Goal: Task Accomplishment & Management: Complete application form

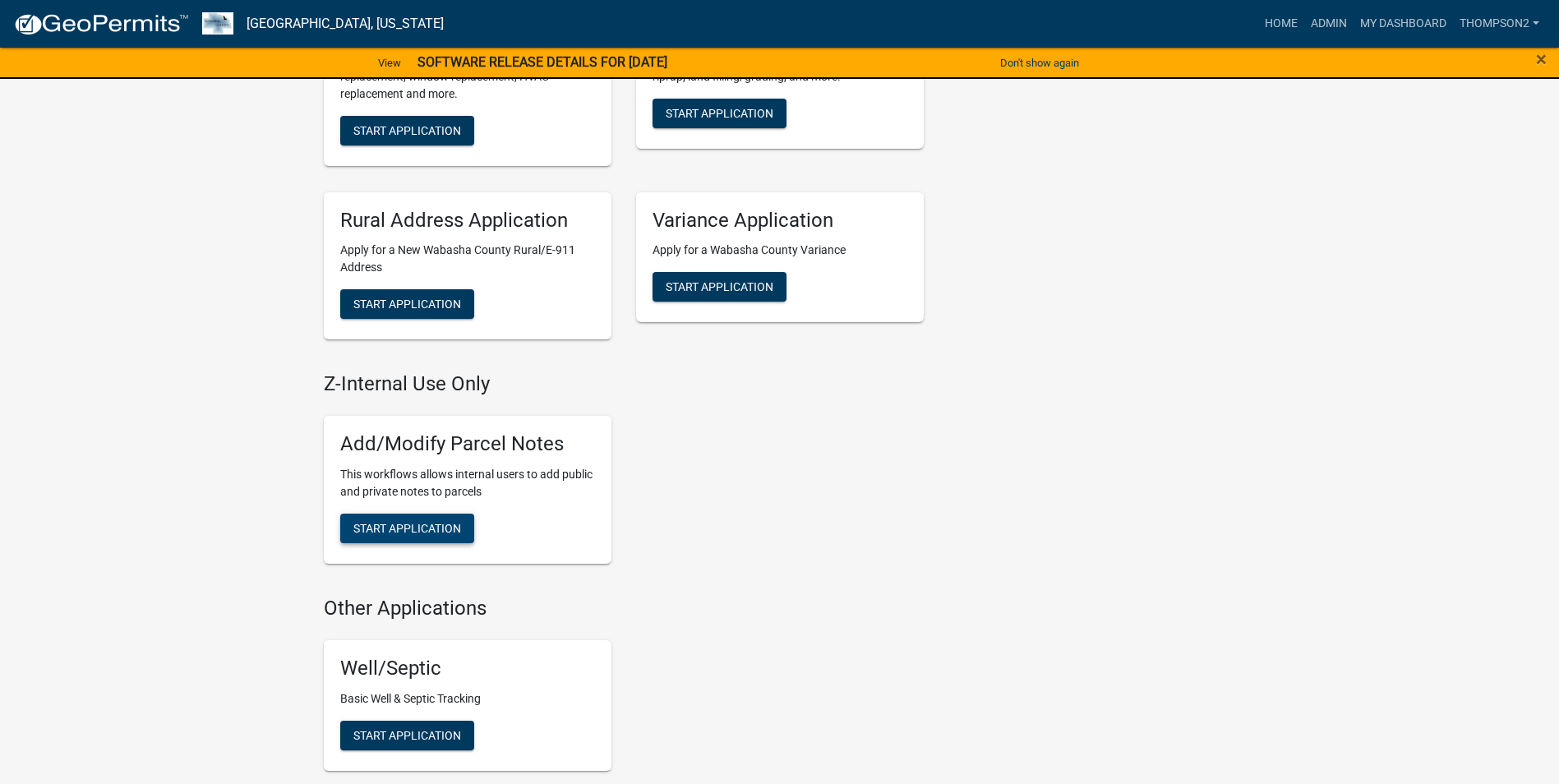
scroll to position [739, 0]
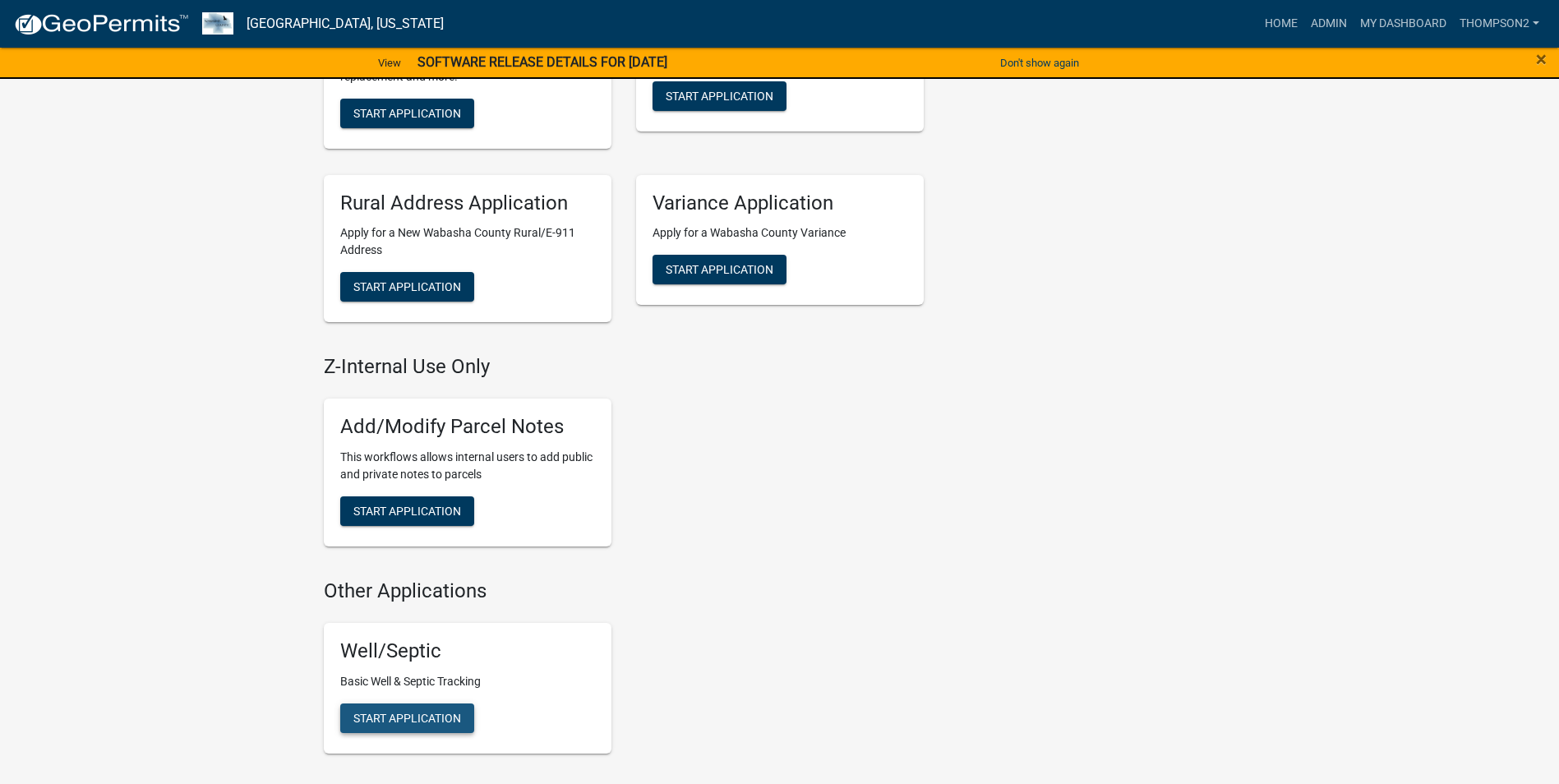
click at [427, 718] on span "Start Application" at bounding box center [407, 717] width 107 height 13
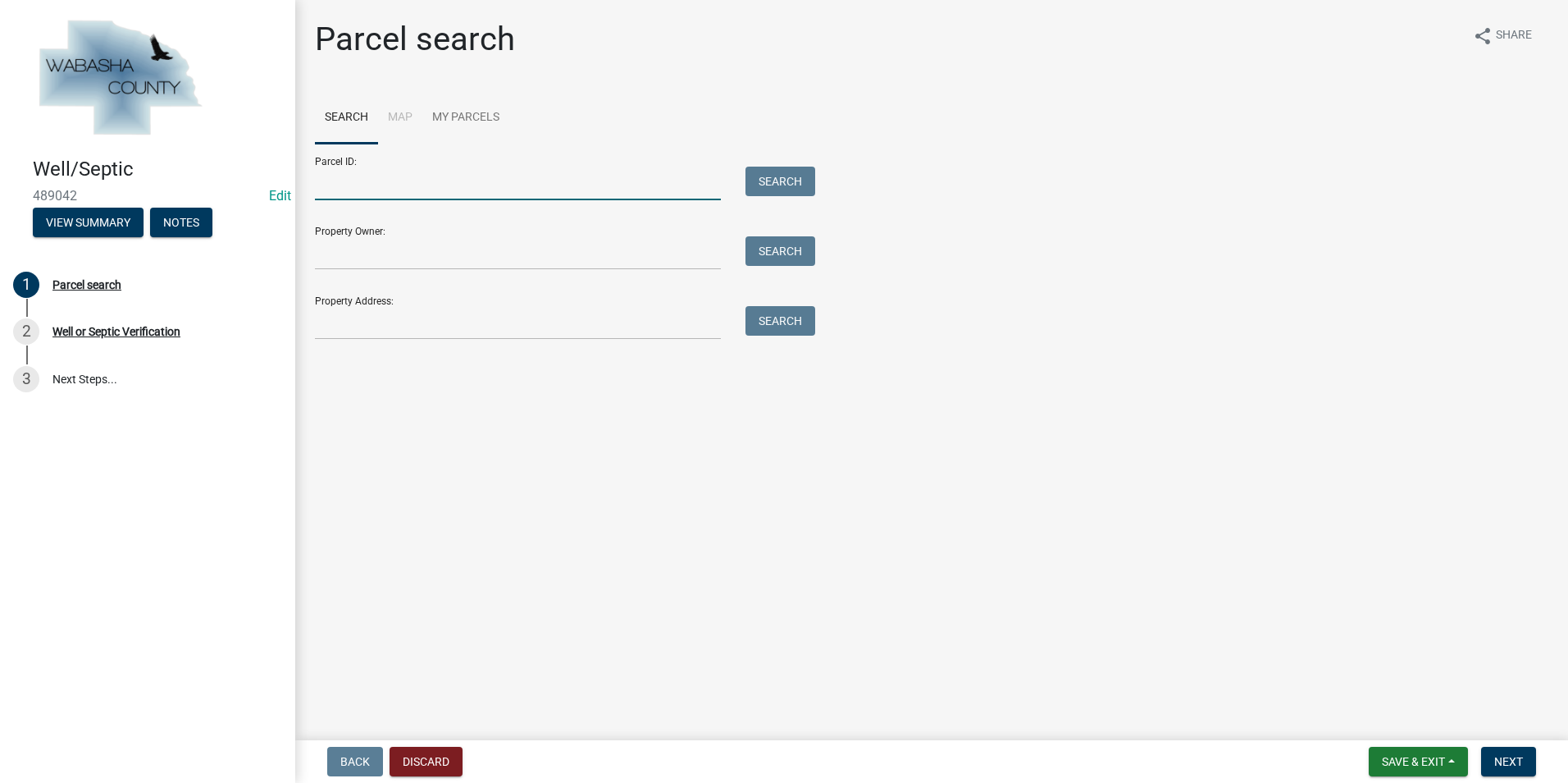
click at [322, 198] on input "Parcel ID:" at bounding box center [518, 183] width 406 height 33
click at [362, 179] on input "r05.005" at bounding box center [518, 183] width 406 height 33
type input "r05.00572.00"
click at [787, 184] on button "Search" at bounding box center [780, 182] width 69 height 30
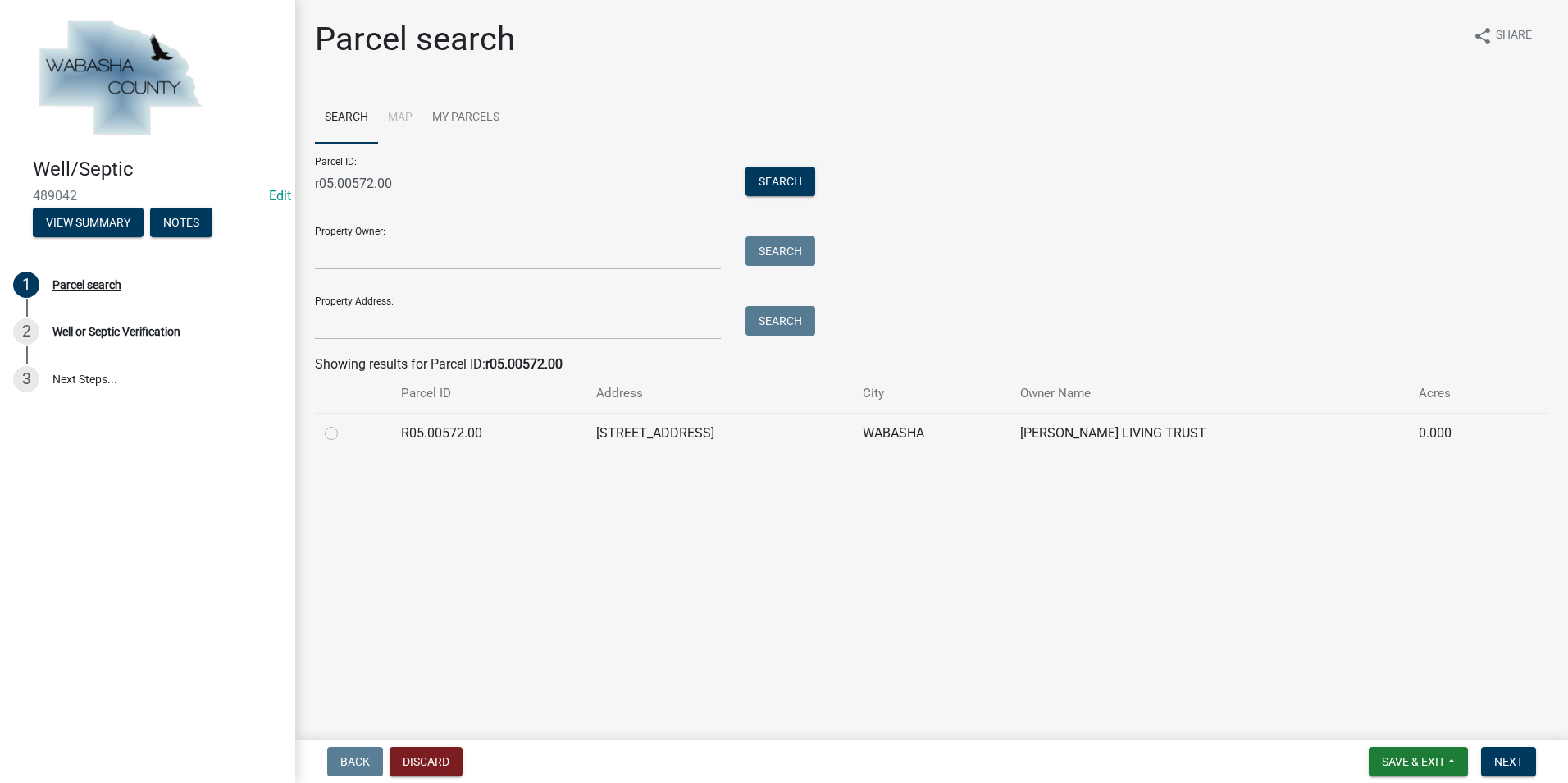
click at [345, 423] on label at bounding box center [345, 423] width 0 height 0
click at [345, 434] on input "radio" at bounding box center [350, 428] width 11 height 11
radio input "true"
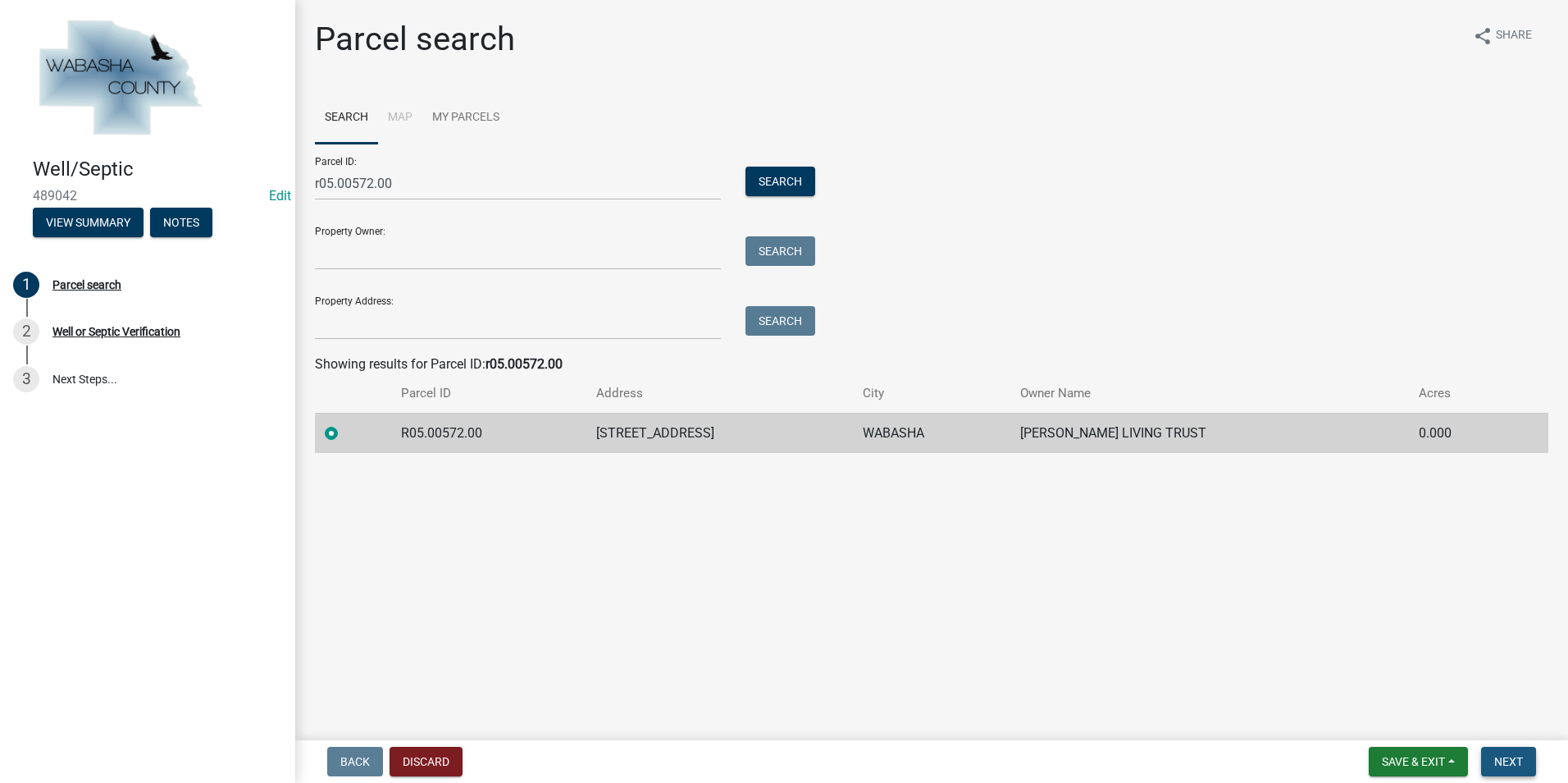
click at [1520, 752] on button "Next" at bounding box center [1508, 762] width 55 height 30
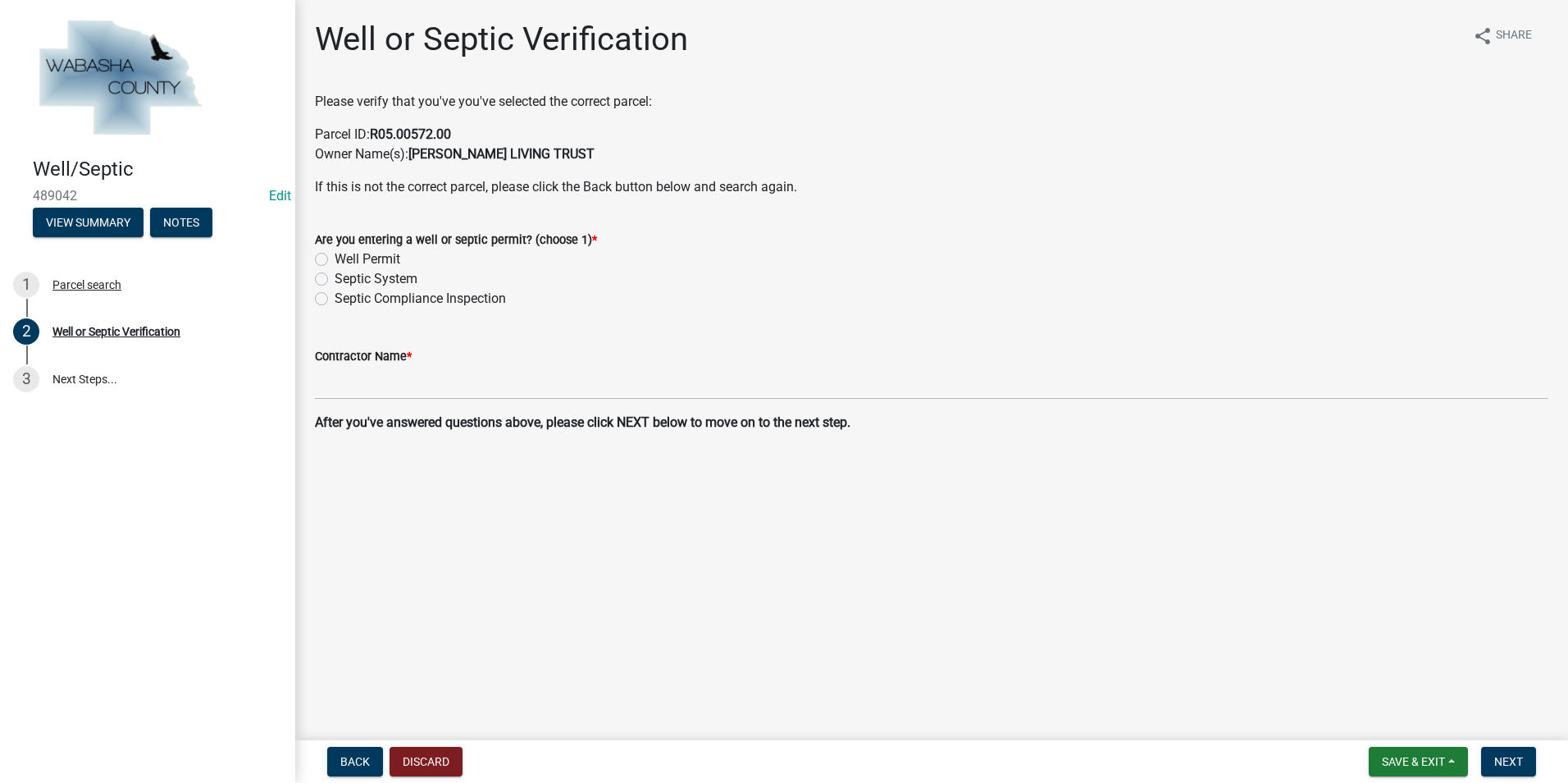
click at [333, 298] on div "Septic Compliance Inspection" at bounding box center [932, 298] width 1234 height 19
click at [334, 298] on label "Septic Compliance Inspection" at bounding box center [419, 298] width 171 height 19
click at [334, 298] on input "Septic Compliance Inspection" at bounding box center [340, 294] width 11 height 11
radio input "true"
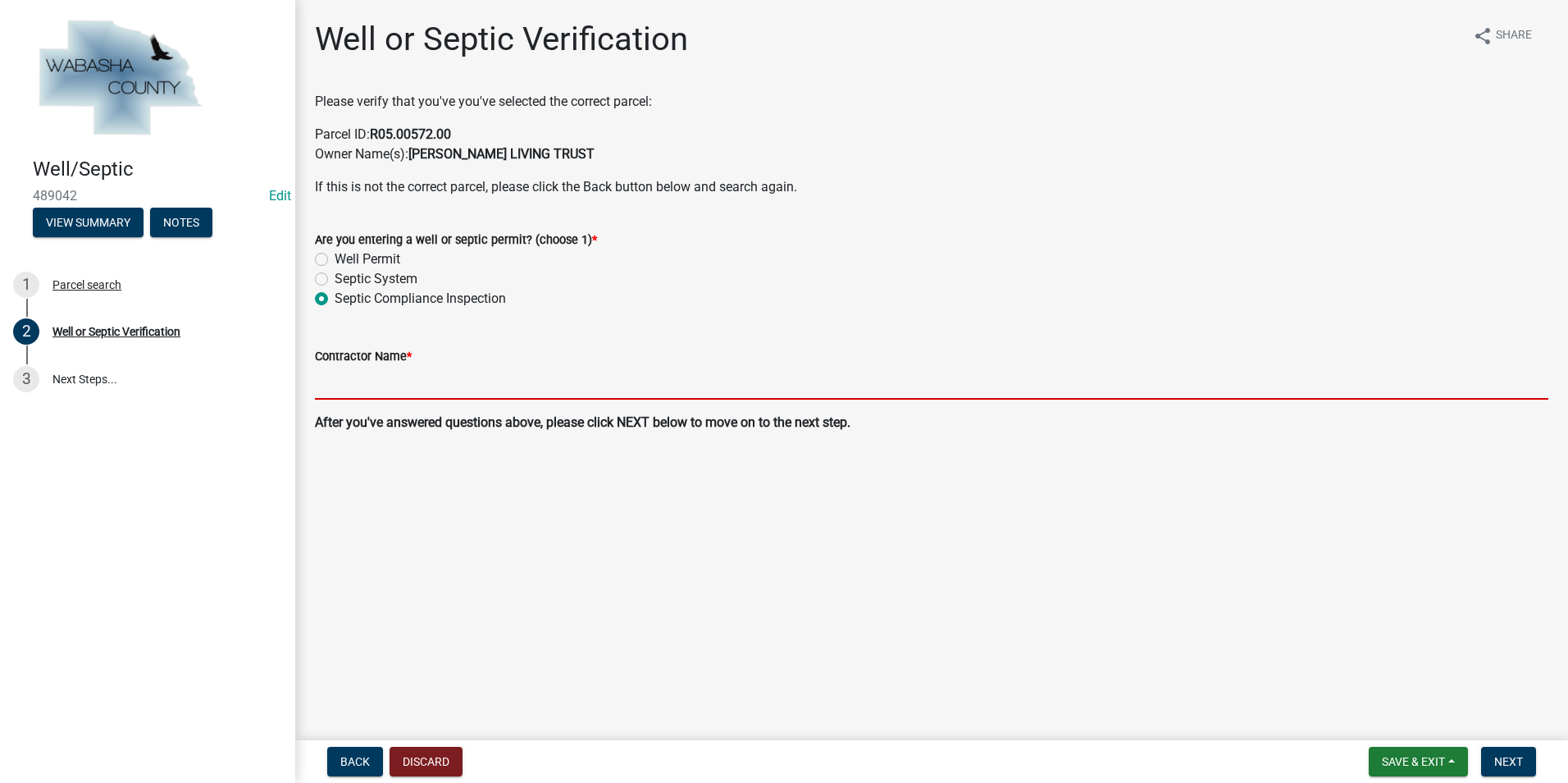
click at [334, 387] on input "Contractor Name *" at bounding box center [932, 383] width 1234 height 33
type input "[PERSON_NAME] Plumbing & Heating"
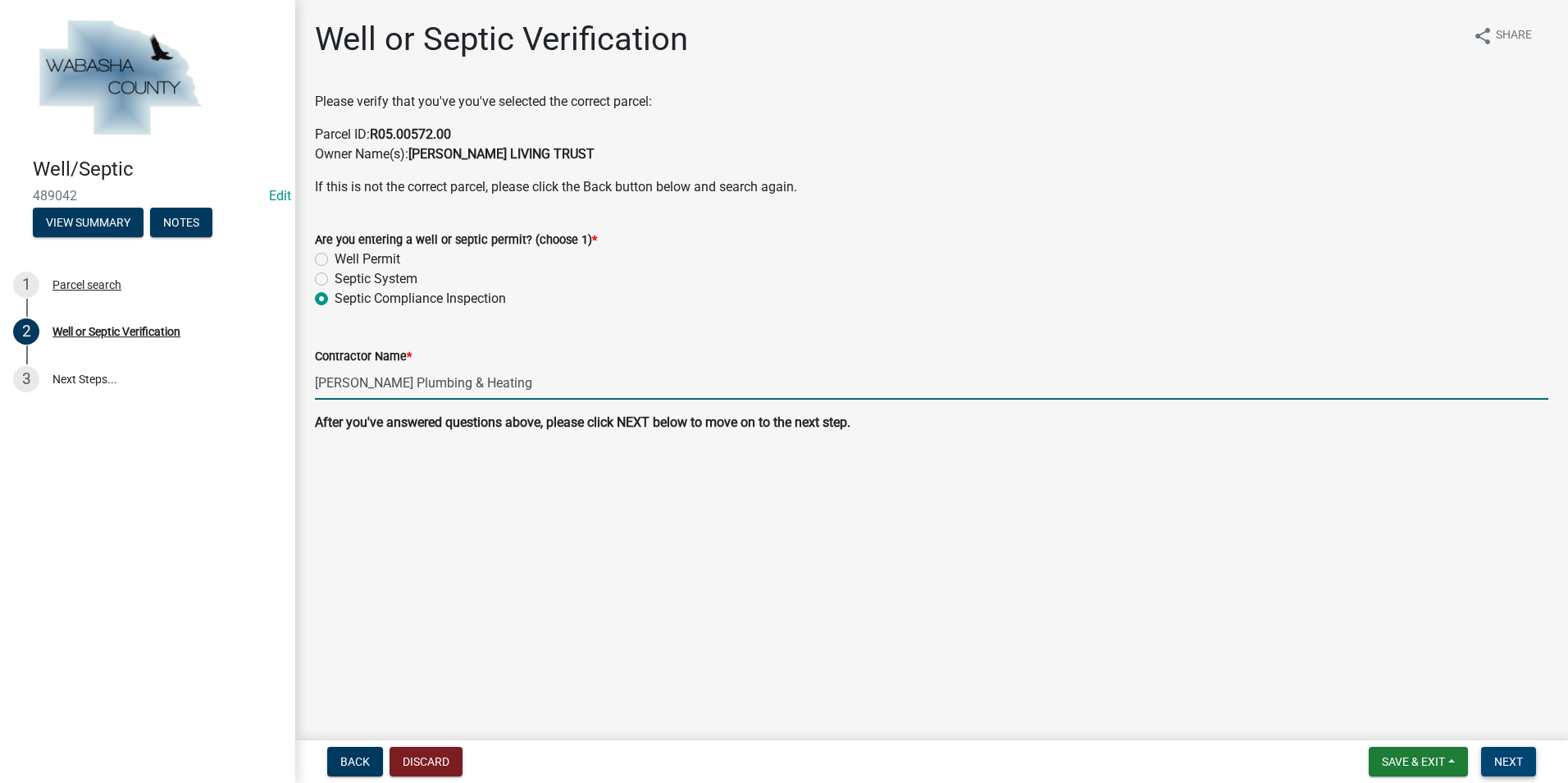
click at [1528, 764] on button "Next" at bounding box center [1508, 762] width 55 height 30
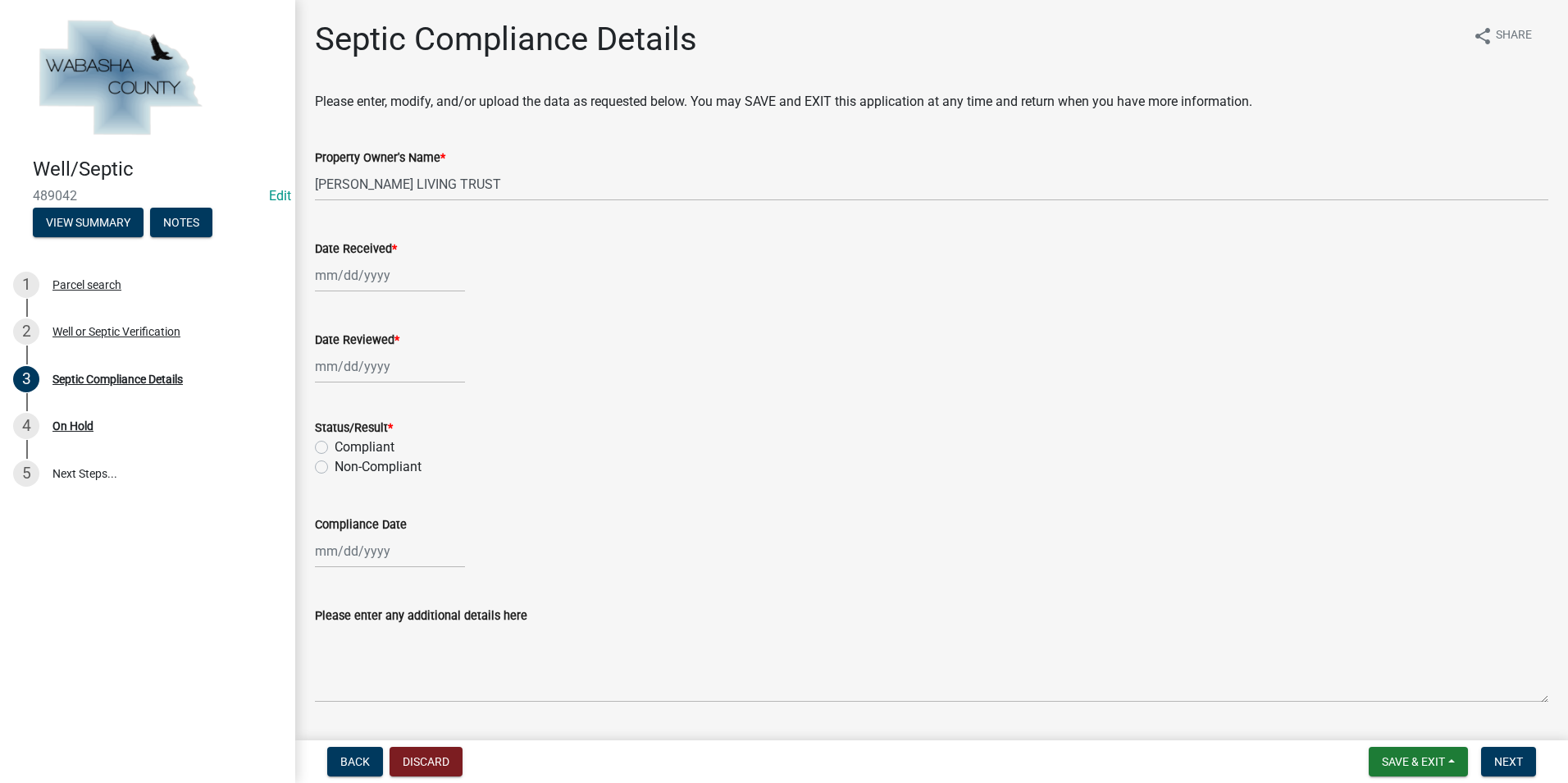
click at [344, 275] on div at bounding box center [390, 275] width 150 height 33
select select "10"
select select "2025"
click at [333, 312] on span "Previous month" at bounding box center [332, 310] width 12 height 12
select select "9"
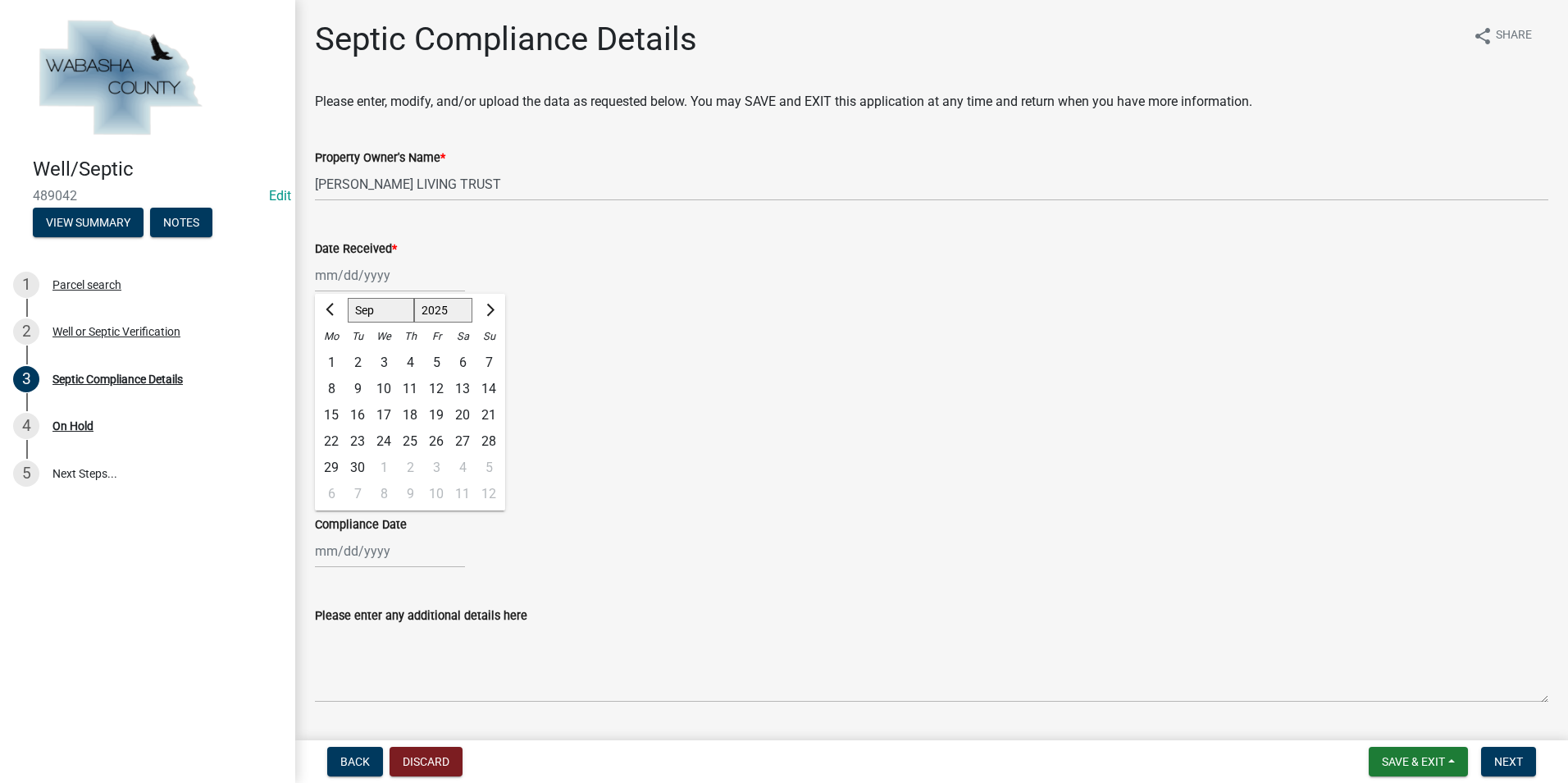
click at [409, 390] on div "11" at bounding box center [410, 389] width 26 height 26
type input "[DATE]"
click at [381, 370] on div at bounding box center [390, 366] width 150 height 33
select select "10"
select select "2025"
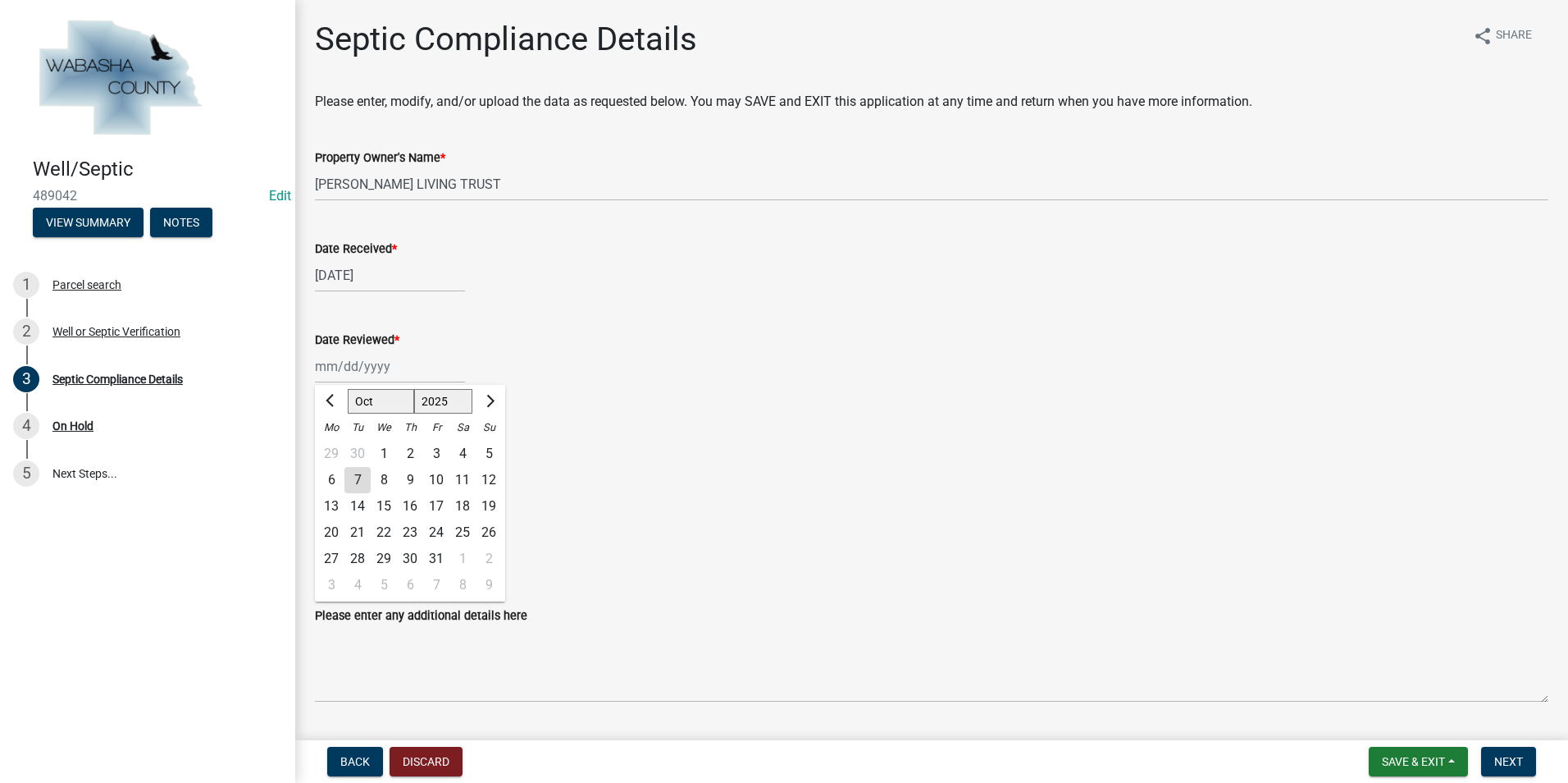
click at [346, 481] on div "7" at bounding box center [358, 480] width 26 height 26
type input "[DATE]"
click at [334, 445] on label "Compliant" at bounding box center [364, 447] width 60 height 19
click at [334, 445] on input "Compliant" at bounding box center [340, 442] width 11 height 11
radio input "true"
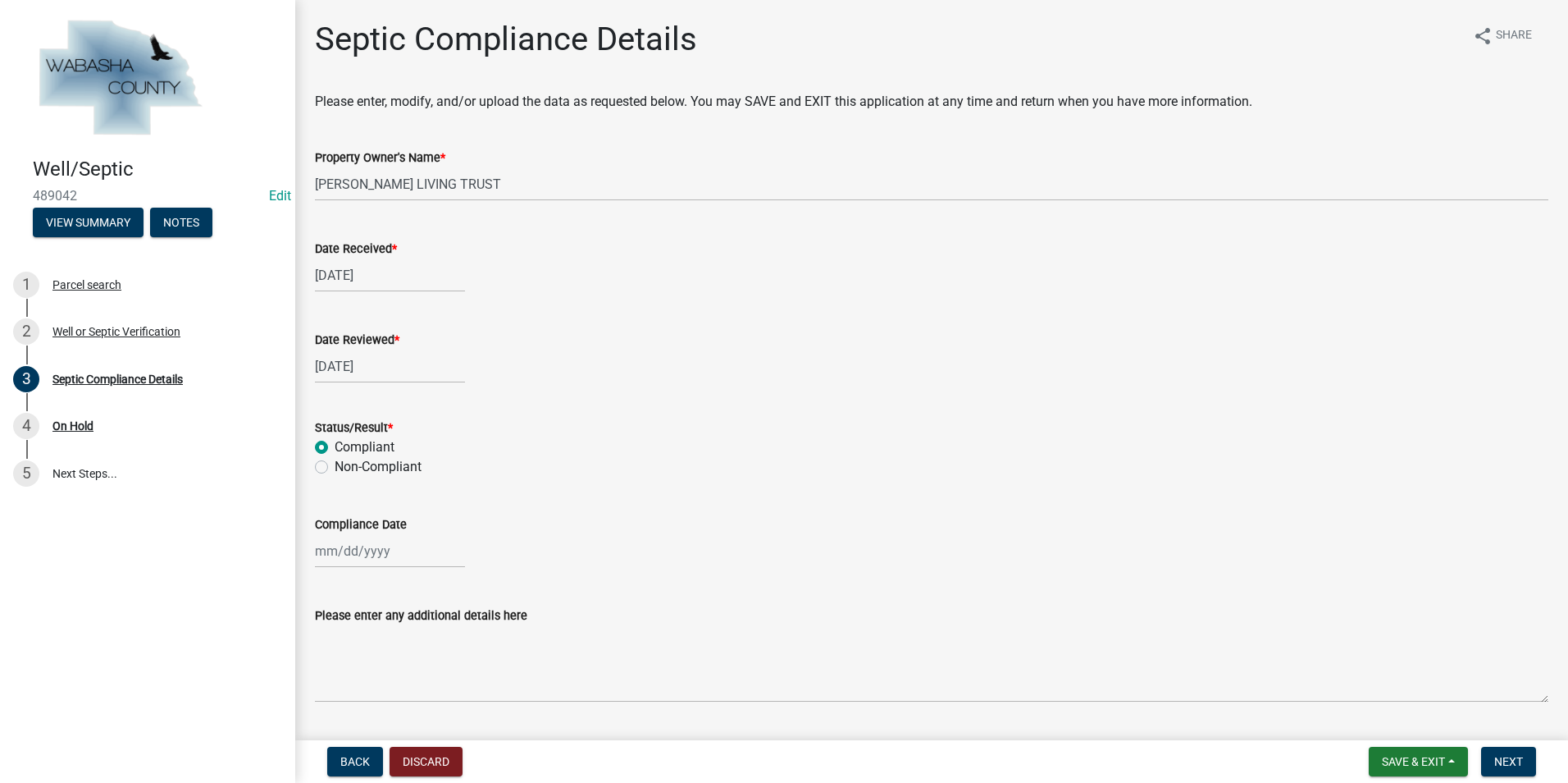
click at [340, 550] on div at bounding box center [390, 550] width 150 height 33
select select "10"
select select "2025"
click at [404, 408] on div "9" at bounding box center [410, 411] width 26 height 26
type input "[DATE]"
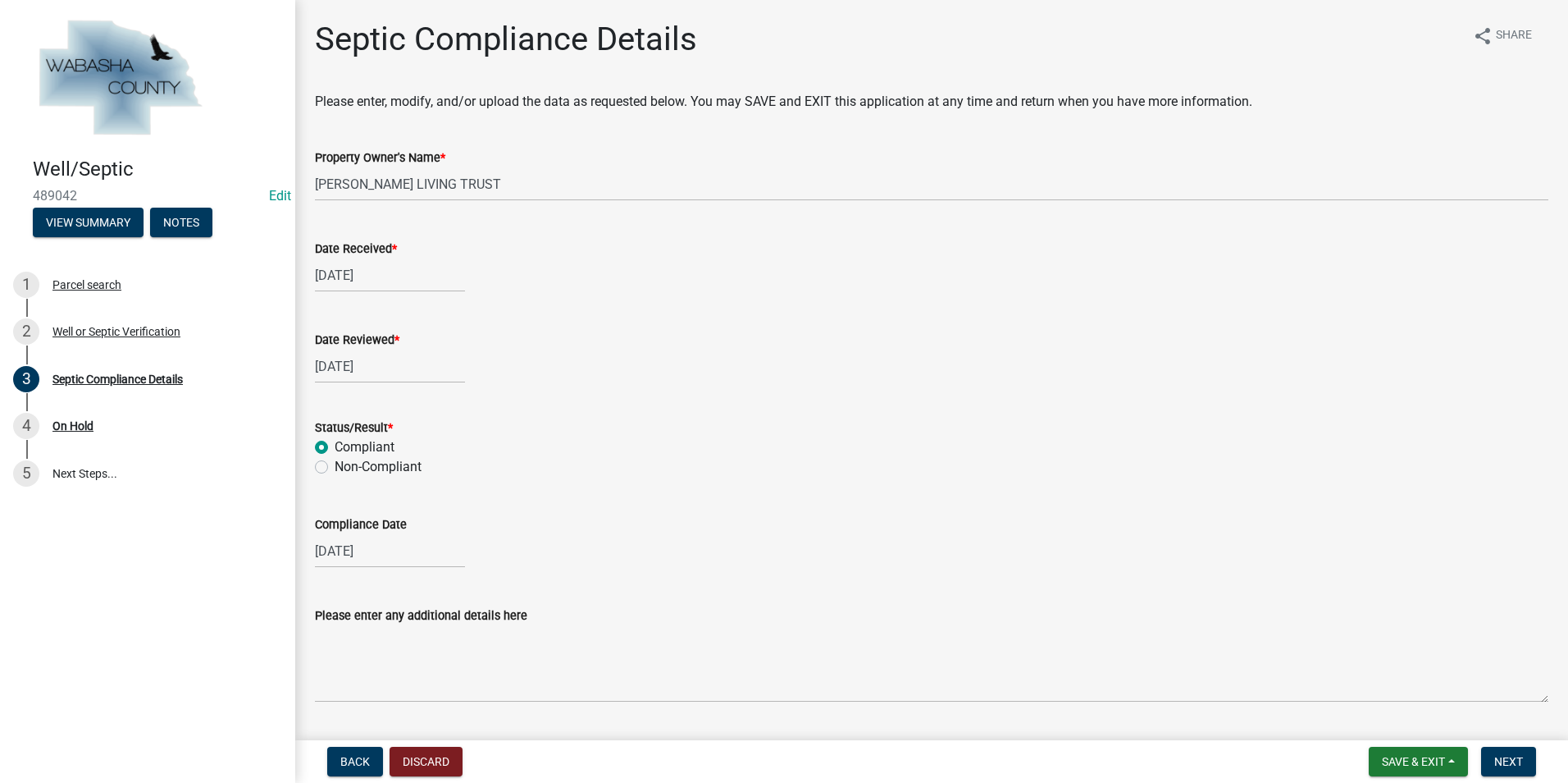
click at [363, 541] on div "[DATE]" at bounding box center [390, 550] width 150 height 33
select select "10"
select select "2025"
click at [333, 338] on button "Previous month" at bounding box center [331, 333] width 19 height 26
select select "9"
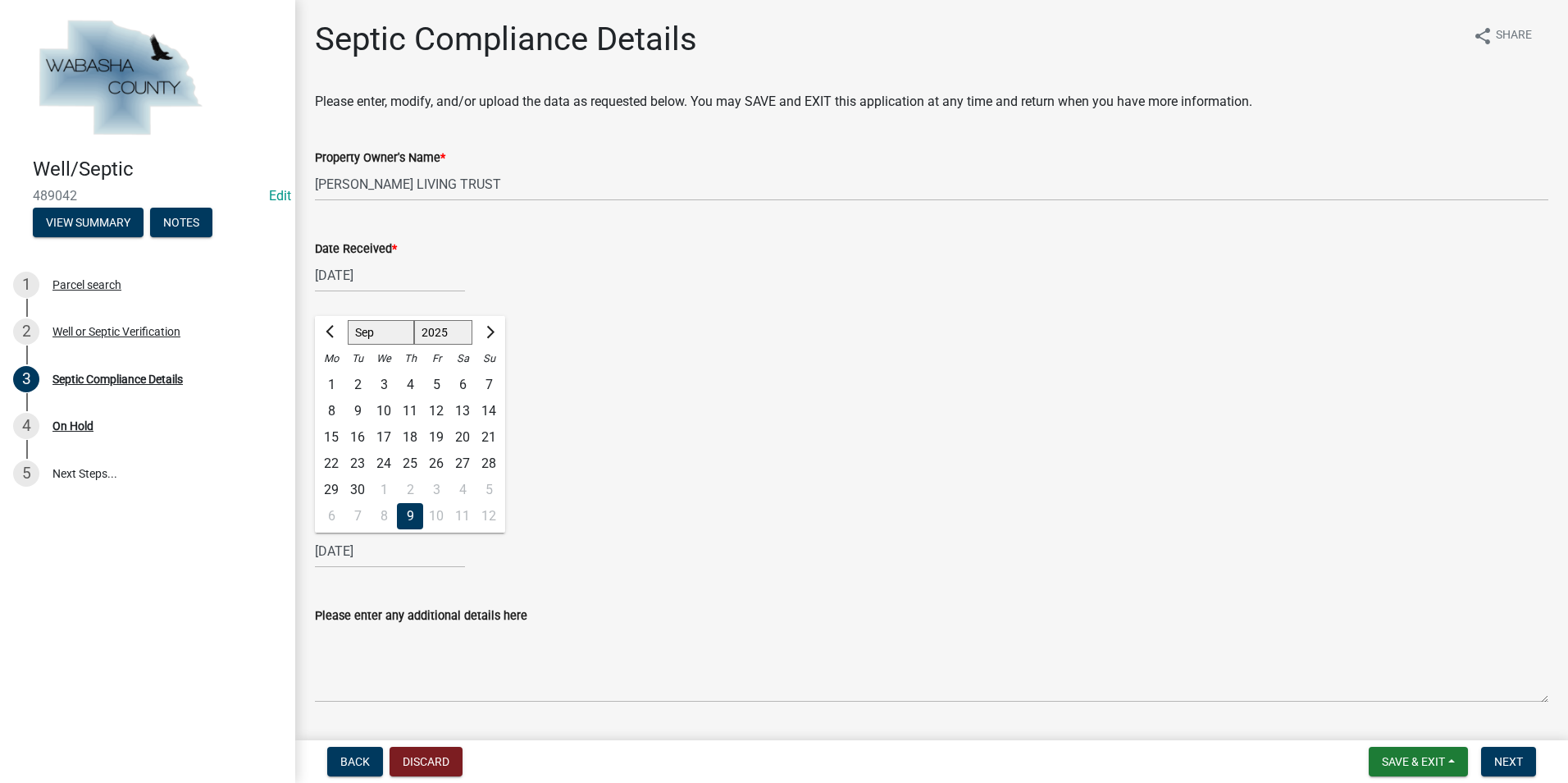
click at [357, 413] on div "9" at bounding box center [358, 411] width 26 height 26
type input "[DATE]"
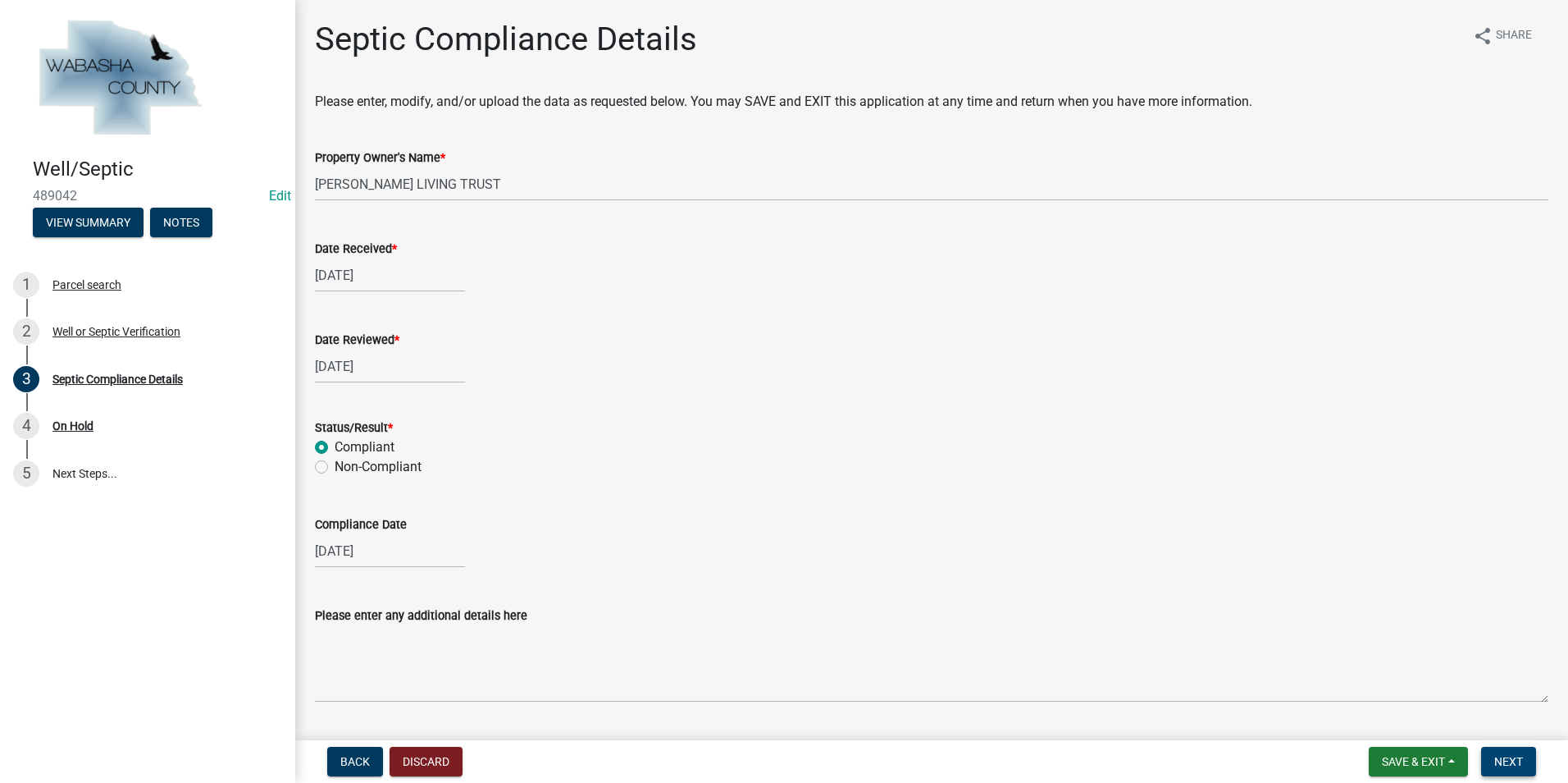
click at [1521, 758] on span "Next" at bounding box center [1508, 761] width 29 height 13
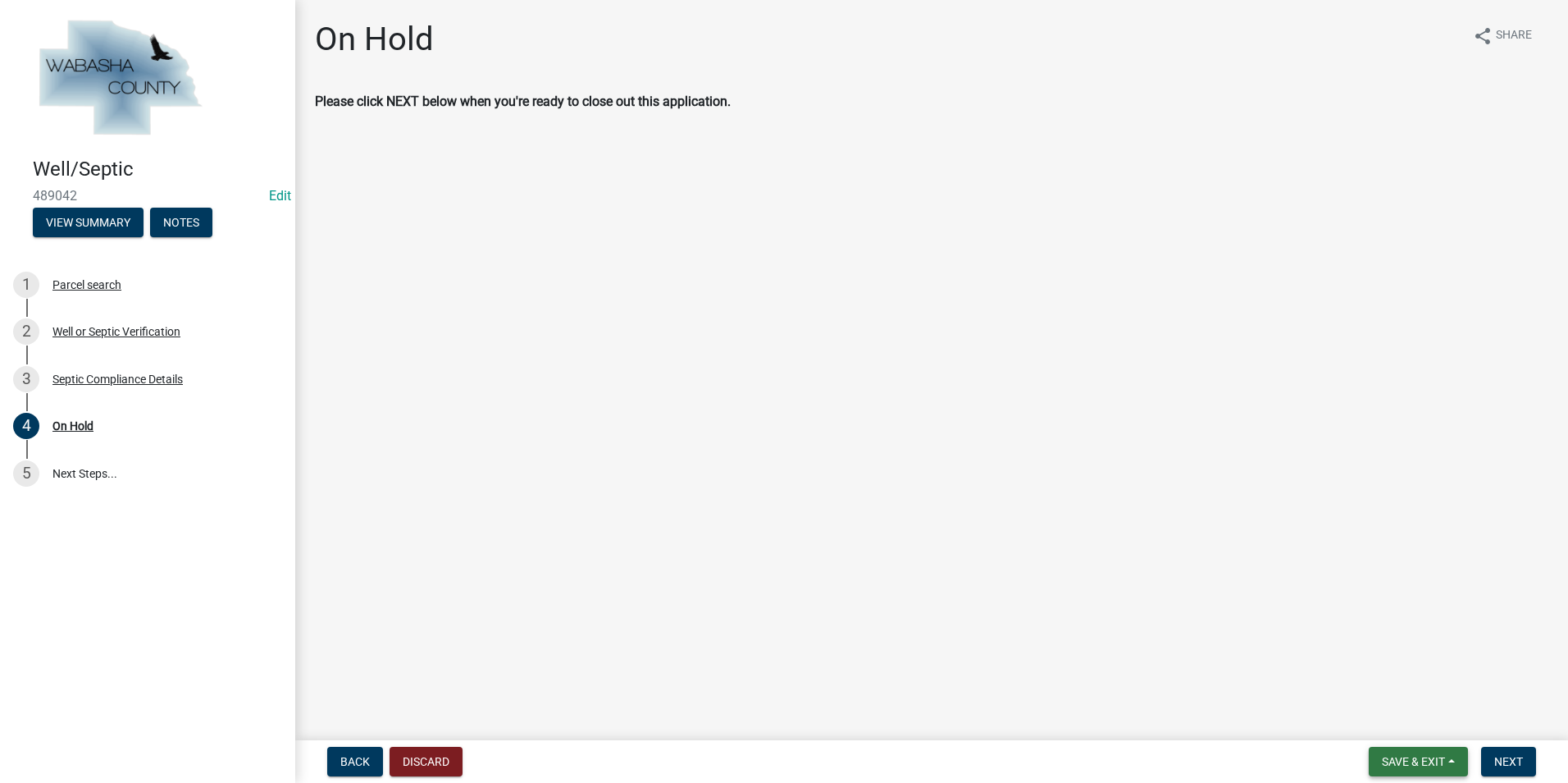
click at [1447, 758] on button "Save & Exit" at bounding box center [1418, 762] width 99 height 30
click at [1434, 731] on button "Save & Exit" at bounding box center [1403, 718] width 132 height 40
